Goal: Information Seeking & Learning: Learn about a topic

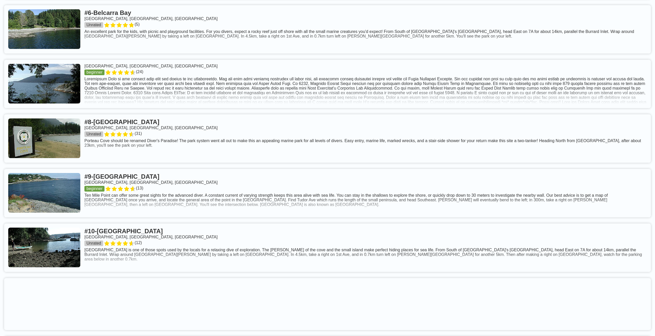
scroll to position [563, 0]
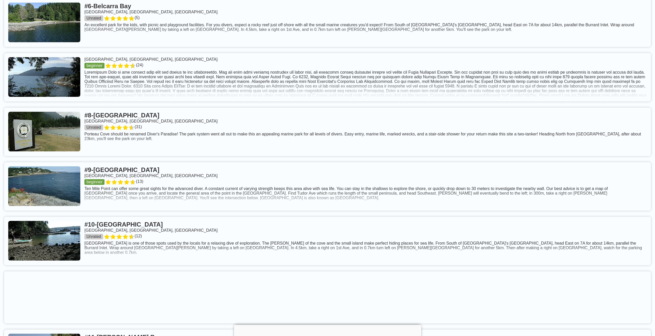
click at [71, 100] on link at bounding box center [327, 77] width 646 height 48
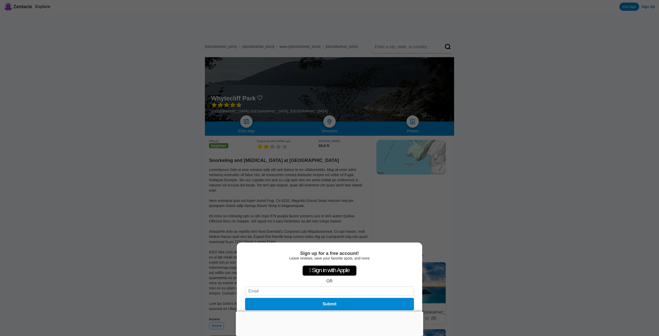
click at [279, 145] on div "Sign up for a free account! Leave reviews, save your favorite spots, and more …" at bounding box center [329, 168] width 659 height 336
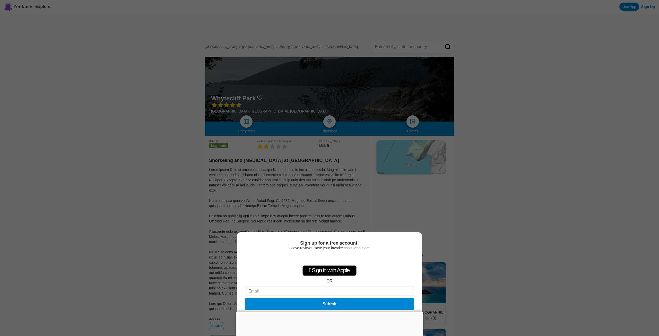
drag, startPoint x: 352, startPoint y: 145, endPoint x: 341, endPoint y: 146, distance: 11.6
click at [341, 146] on div "Sign up for a free account! Leave reviews, save your favorite spots, and more …" at bounding box center [329, 168] width 659 height 336
click at [331, 301] on button "Submit" at bounding box center [329, 304] width 172 height 13
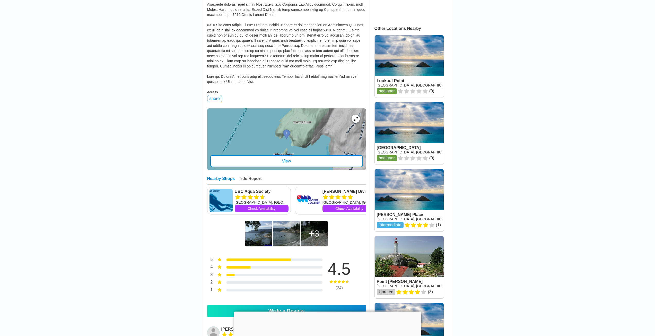
scroll to position [232, 0]
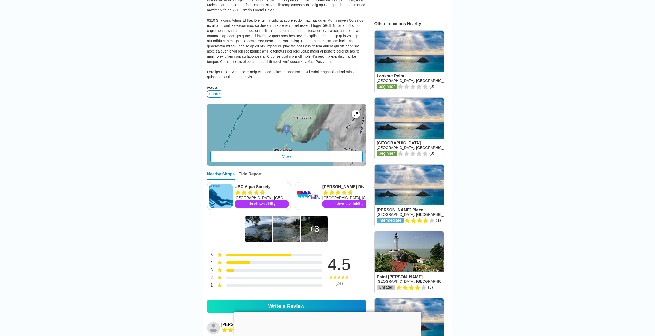
click at [259, 231] on img at bounding box center [258, 229] width 27 height 26
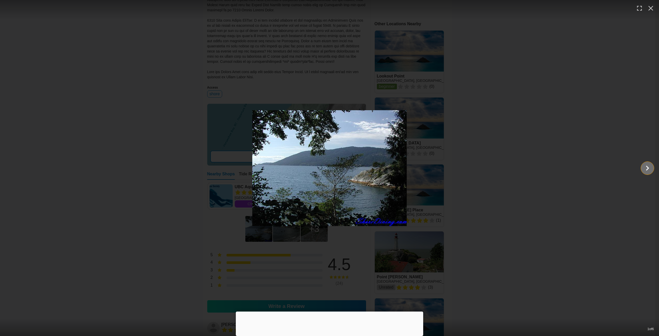
click at [642, 168] on icon "Show slide 2 of 6" at bounding box center [647, 168] width 10 height 12
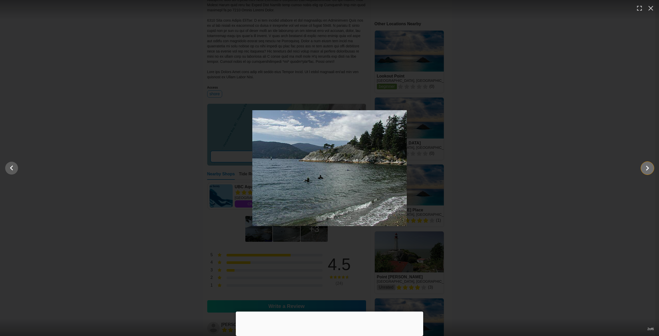
click at [642, 168] on icon "Show slide 3 of 6" at bounding box center [647, 168] width 10 height 12
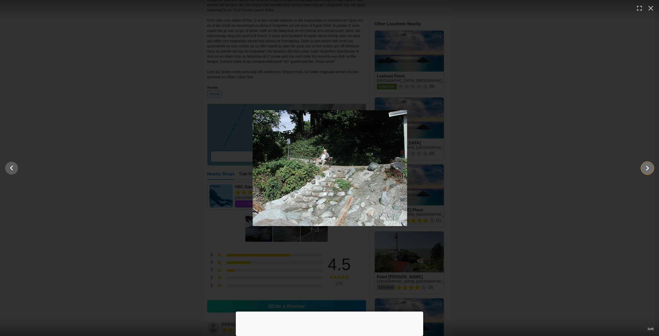
click at [642, 168] on icon "Show slide 4 of 6" at bounding box center [647, 168] width 10 height 12
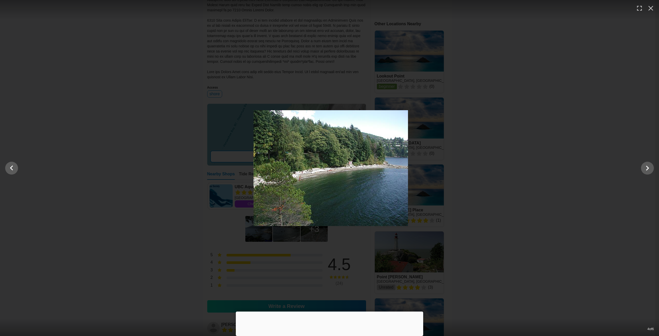
click at [639, 167] on div at bounding box center [330, 168] width 659 height 116
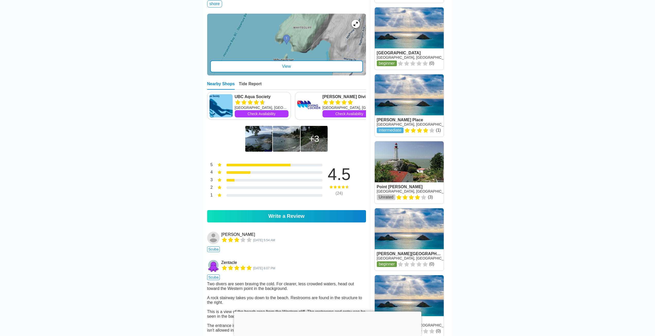
scroll to position [360, 0]
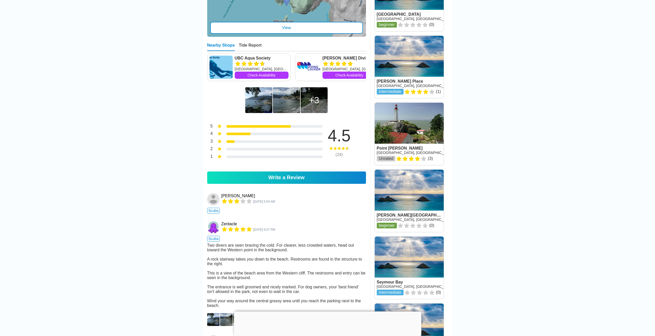
click at [305, 100] on div "3" at bounding box center [313, 100] width 27 height 26
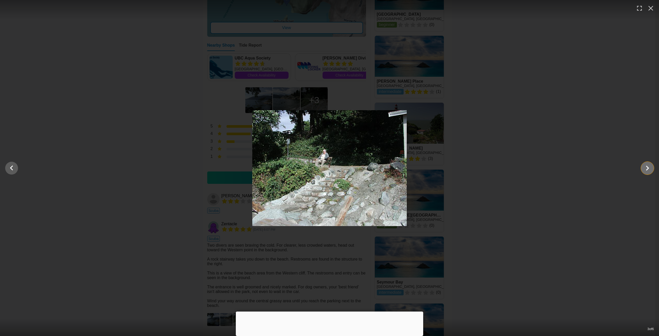
click at [647, 169] on icon "Show slide 4 of 6" at bounding box center [647, 168] width 10 height 12
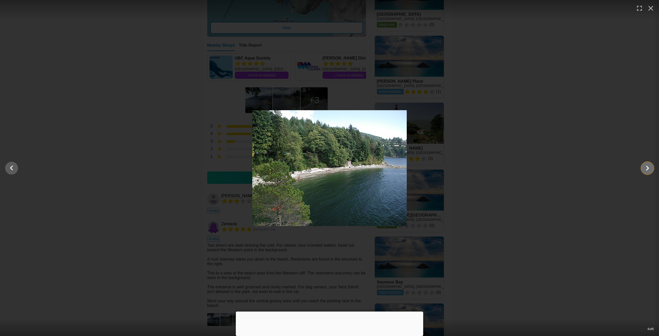
click at [647, 169] on icon "Show slide 5 of 6" at bounding box center [647, 167] width 3 height 5
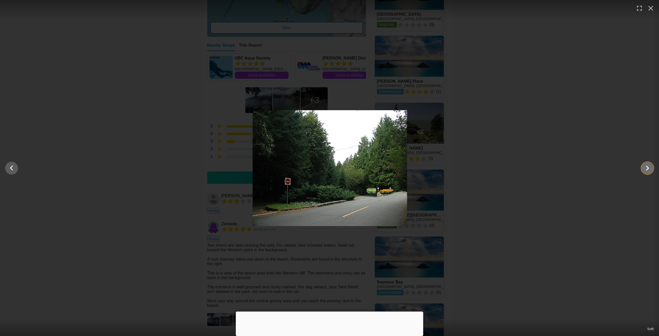
click at [647, 169] on icon "Show slide 6 of 6" at bounding box center [647, 167] width 3 height 5
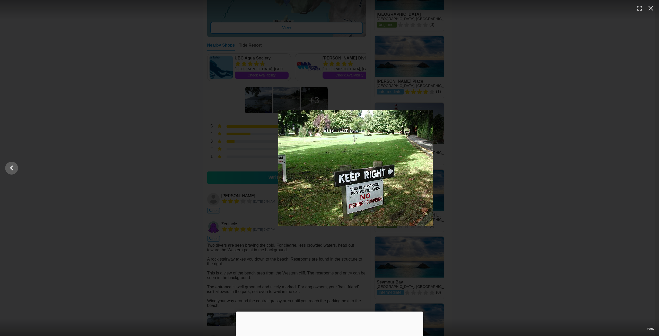
click at [523, 204] on div at bounding box center [355, 168] width 659 height 116
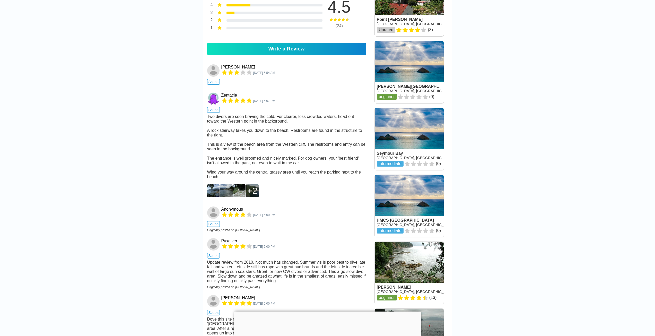
scroll to position [283, 0]
